Goal: Task Accomplishment & Management: Complete application form

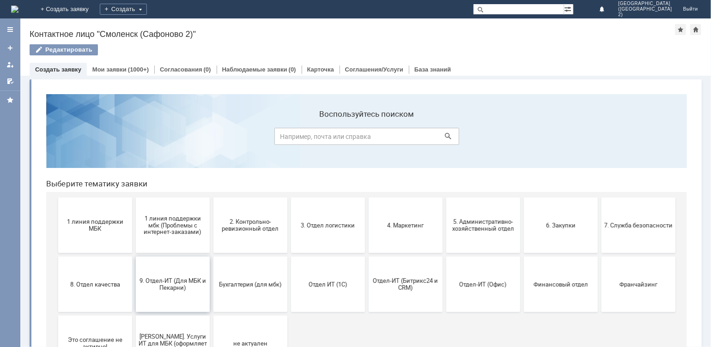
click at [177, 285] on span "9. Отдел-ИТ (Для МБК и Пекарни)" at bounding box center [172, 284] width 68 height 14
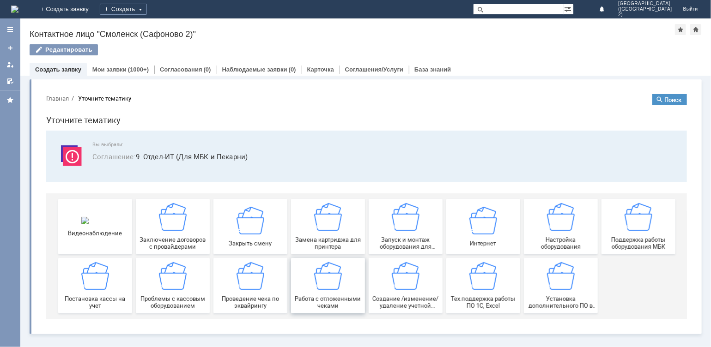
click at [343, 295] on span "Работа с отложенными чеками" at bounding box center [327, 302] width 68 height 14
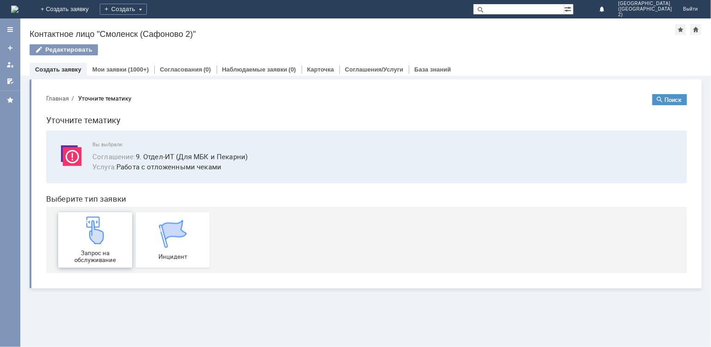
click at [93, 231] on img at bounding box center [95, 230] width 28 height 28
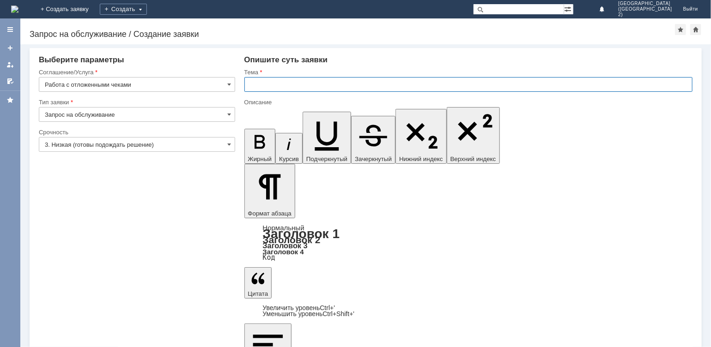
click at [273, 84] on input "text" at bounding box center [468, 84] width 448 height 15
type input "отмена чека"
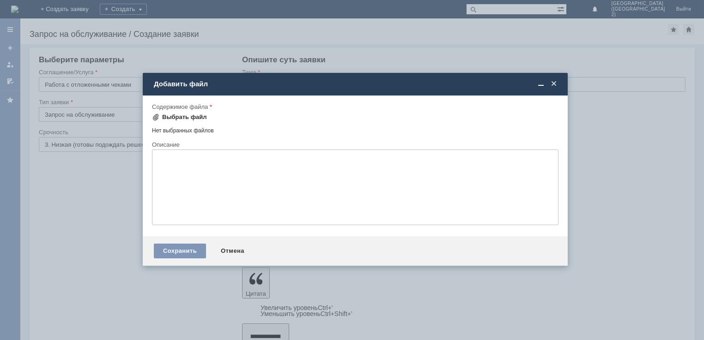
click at [176, 115] on div "Выбрать файл" at bounding box center [184, 117] width 45 height 7
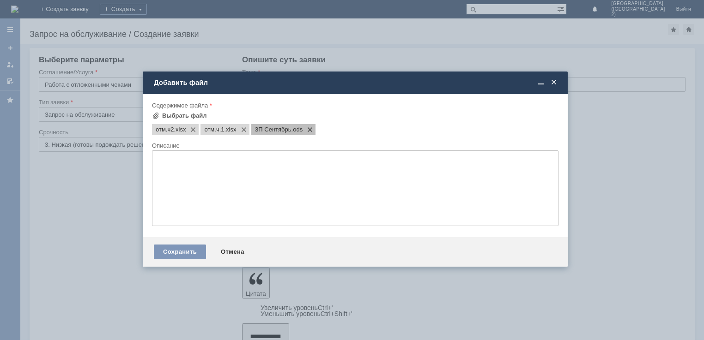
click at [312, 128] on span at bounding box center [308, 129] width 11 height 7
click at [188, 256] on div "Сохранить" at bounding box center [180, 252] width 52 height 15
